Goal: Information Seeking & Learning: Find specific fact

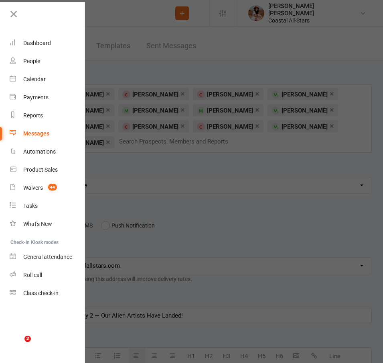
select select "5"
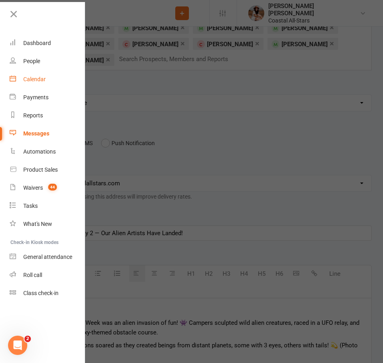
click at [44, 80] on div "Calendar" at bounding box center [34, 79] width 22 height 6
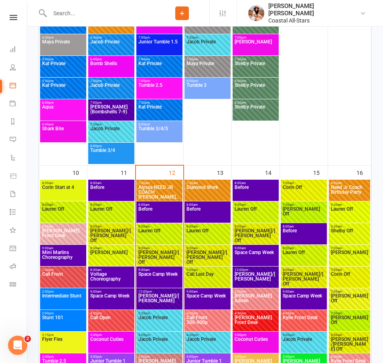
scroll to position [1170, 0]
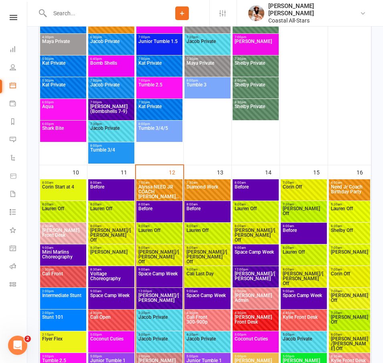
click at [157, 275] on span "Space Camp Week" at bounding box center [159, 278] width 43 height 14
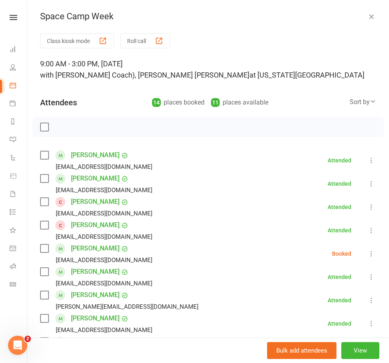
click at [368, 18] on icon "button" at bounding box center [372, 16] width 8 height 8
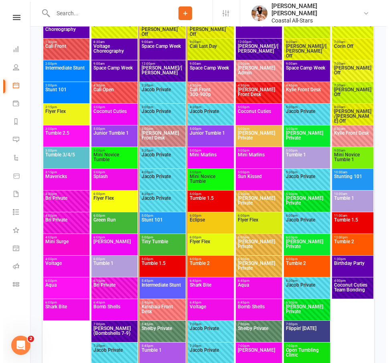
scroll to position [1399, 0]
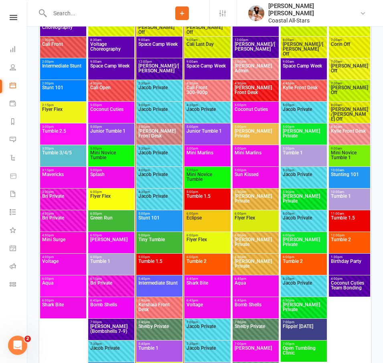
click at [156, 218] on span "Stunt 101" at bounding box center [159, 222] width 43 height 14
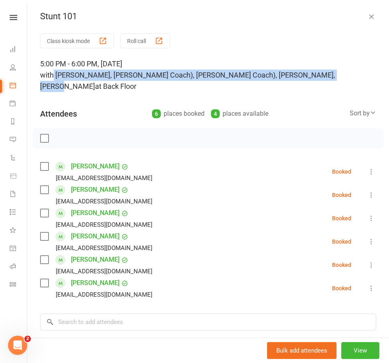
drag, startPoint x: 53, startPoint y: 75, endPoint x: 316, endPoint y: 78, distance: 263.4
click at [316, 78] on span "with Jacob Westbrooks, Annabelle (Jr Coach), Sassy (Jr Coach), Lili Cade, Kat T…" at bounding box center [187, 81] width 295 height 20
copy span "Jacob Westbrooks, Annabelle (Jr Coach), Sassy (Jr Coach), Lili Cade, Kat Timothy"
click at [368, 18] on icon "button" at bounding box center [372, 16] width 8 height 8
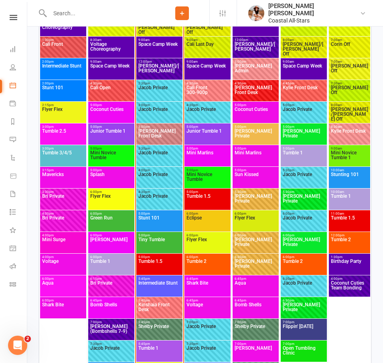
click at [162, 287] on span "Intermediate Stunt" at bounding box center [159, 287] width 43 height 14
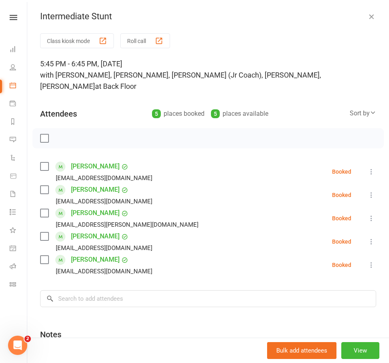
drag, startPoint x: 57, startPoint y: 76, endPoint x: 286, endPoint y: 77, distance: 228.4
click at [286, 77] on span "with Jacob Westbrooks, Kyle Fisher, Sassy (Jr Coach), Harper Webster, Lili Cade" at bounding box center [180, 81] width 281 height 20
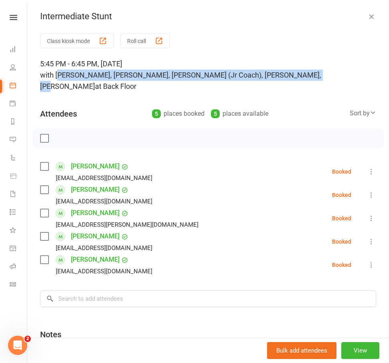
drag, startPoint x: 294, startPoint y: 76, endPoint x: 59, endPoint y: 77, distance: 235.3
click at [59, 77] on span "with Jacob Westbrooks, Kyle Fisher, Sassy (Jr Coach), Harper Webster, Lili Cade" at bounding box center [180, 81] width 281 height 20
copy span "acob Westbrooks, Kyle Fisher, Sassy (Jr Coach), Harper Webster, Lili Cade"
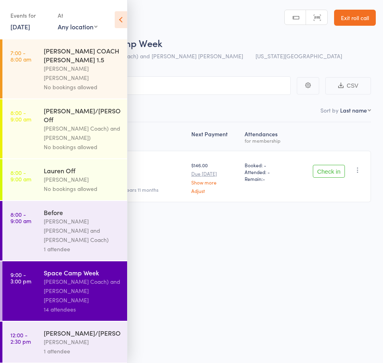
click at [177, 63] on div "Roll Call for Space Camp Week 12 Aug 09:00 Rosa (Jr Coach) and Alyssa Felicia V…" at bounding box center [202, 50] width 348 height 28
click at [123, 24] on icon at bounding box center [121, 19] width 12 height 17
